Goal: Task Accomplishment & Management: Manage account settings

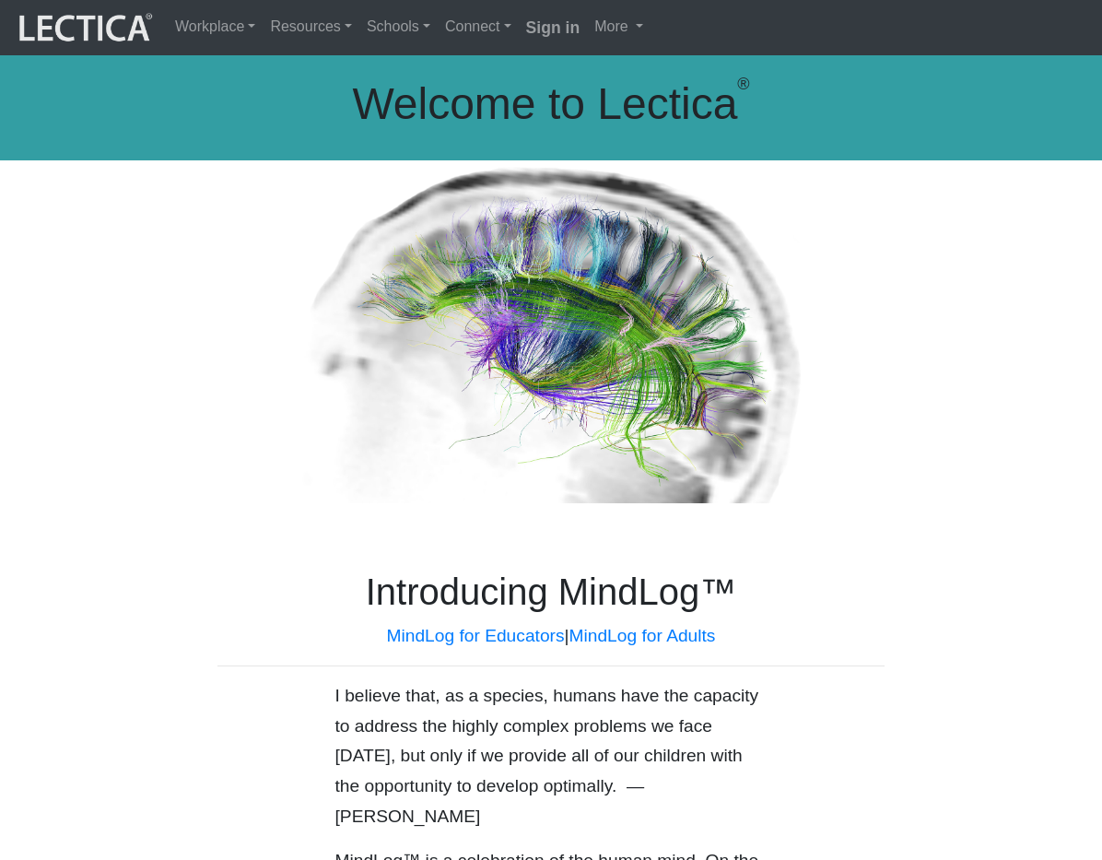
click at [519, 36] on link "Sign in" at bounding box center [553, 27] width 69 height 41
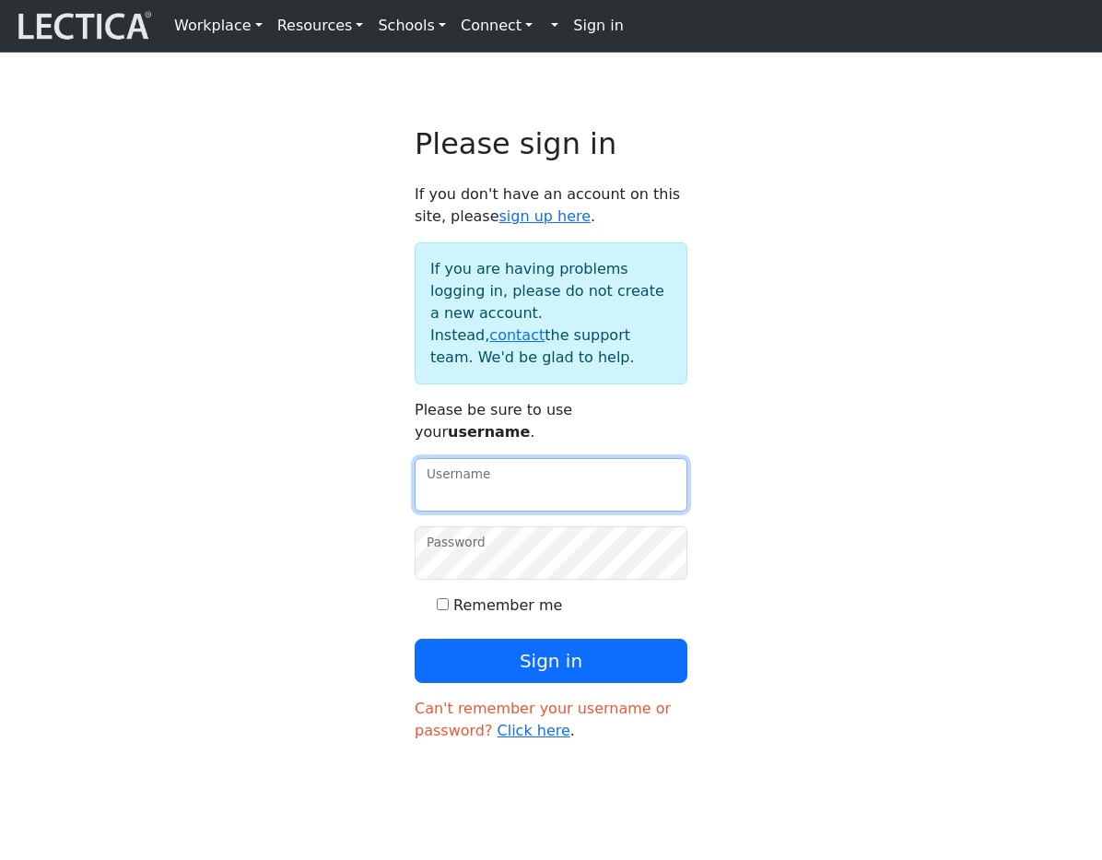
click at [485, 511] on input "Username" at bounding box center [551, 484] width 273 height 53
type input "amcorreia"
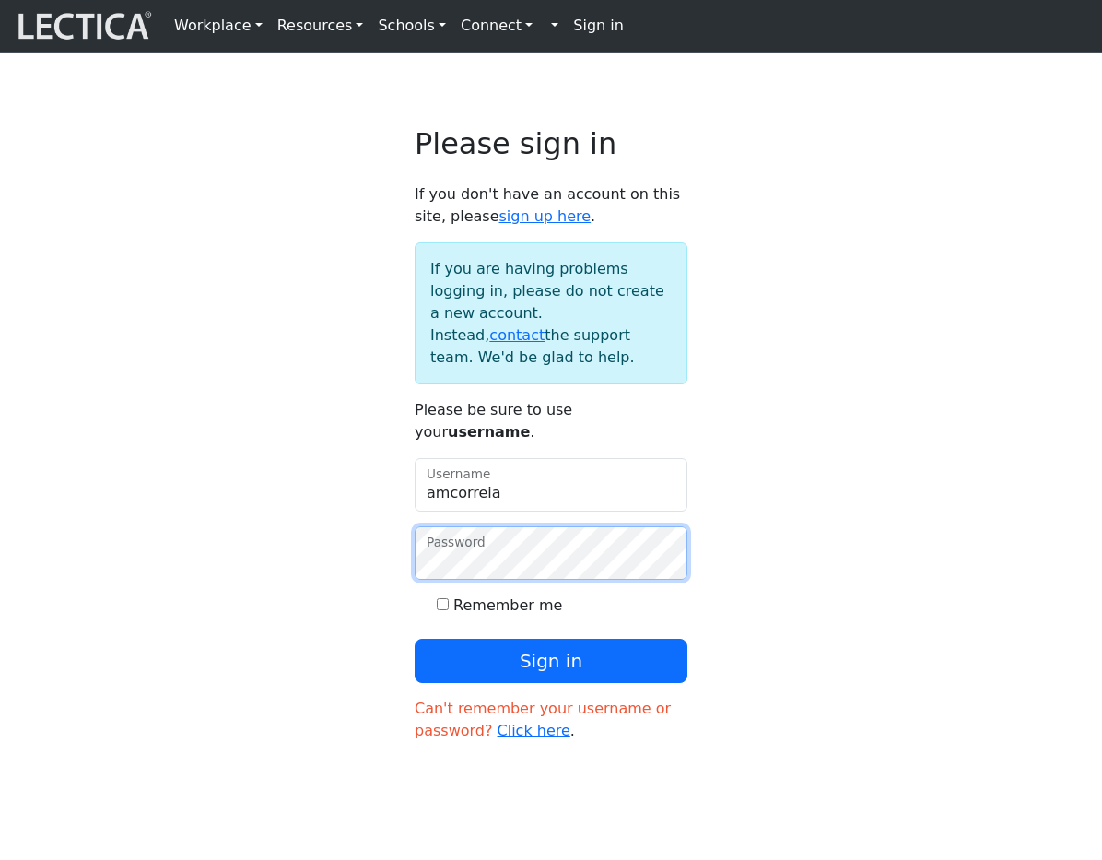
click at [415, 638] on button "Sign in" at bounding box center [551, 660] width 273 height 44
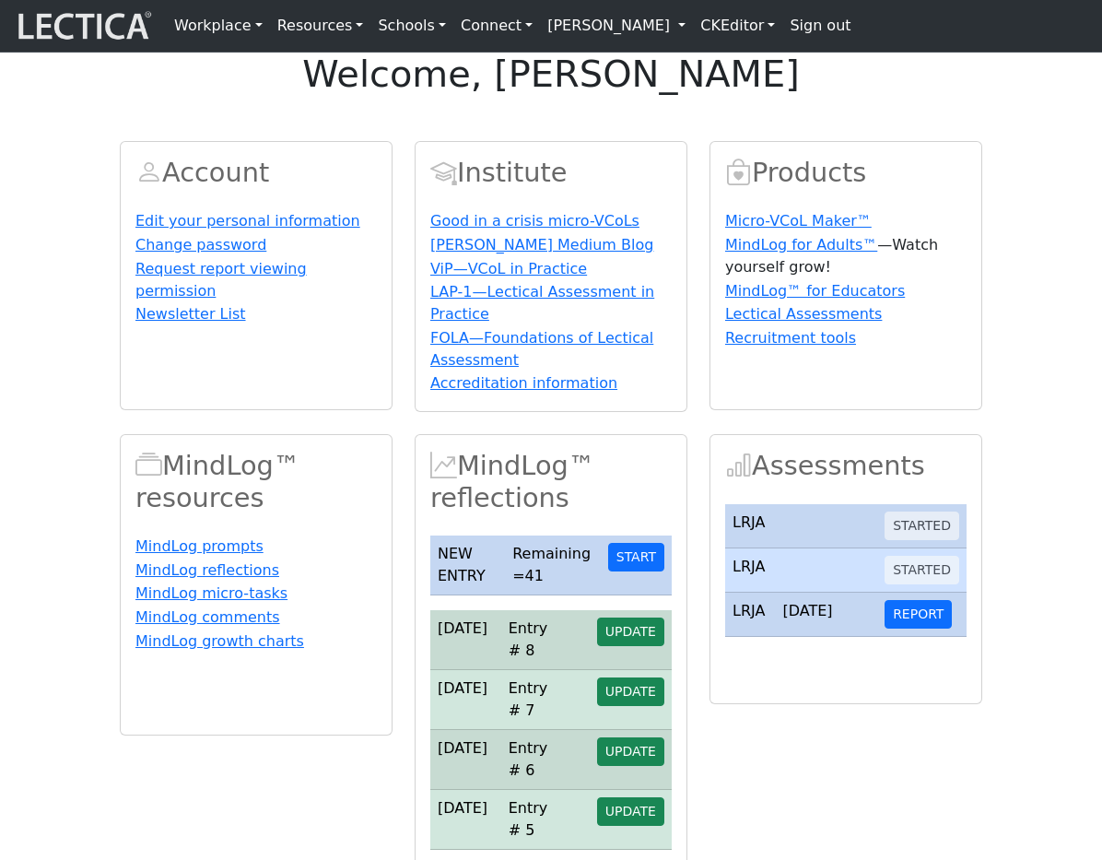
click at [669, 22] on link "[PERSON_NAME]" at bounding box center [616, 25] width 153 height 37
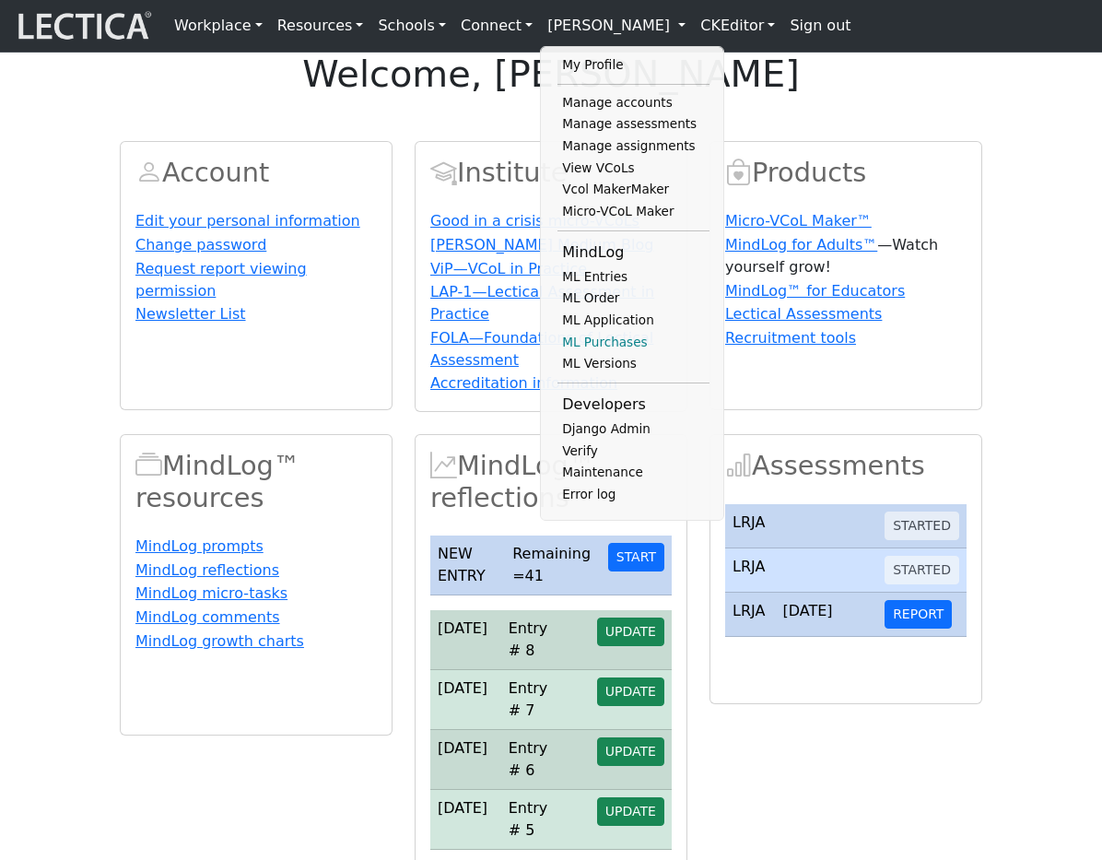
click at [599, 354] on link "ML Purchases" at bounding box center [633, 343] width 152 height 22
